Goal: Find specific page/section: Find specific page/section

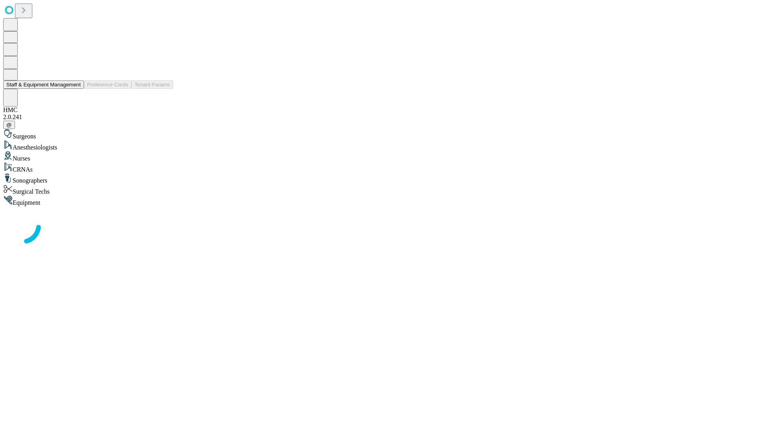
click at [75, 89] on button "Staff & Equipment Management" at bounding box center [43, 84] width 81 height 8
